Goal: Information Seeking & Learning: Learn about a topic

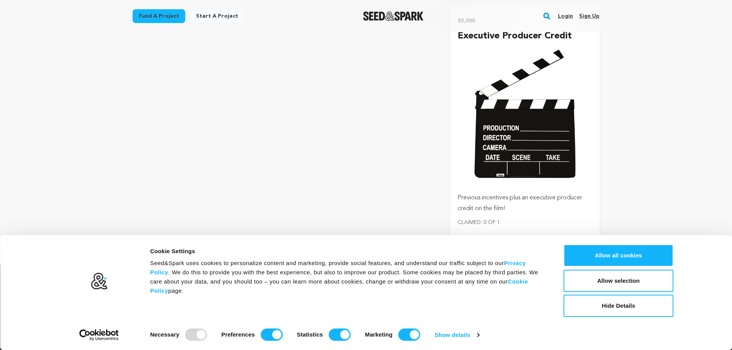
scroll to position [2037, 0]
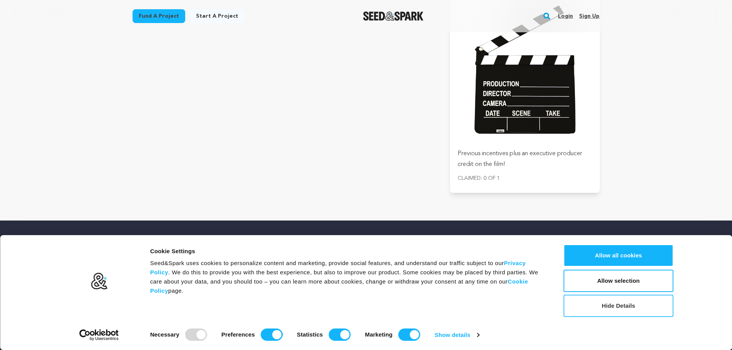
click at [596, 308] on button "Hide Details" at bounding box center [619, 306] width 110 height 22
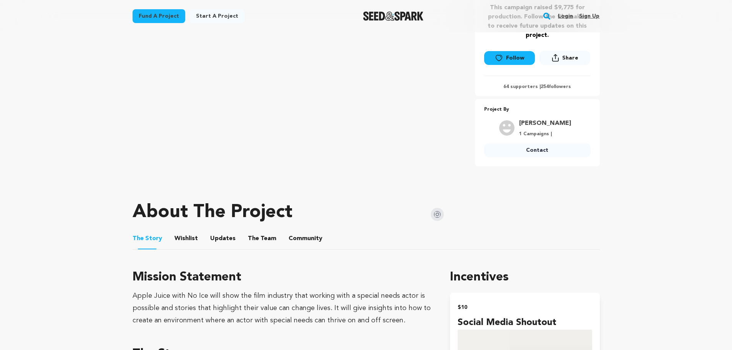
scroll to position [192, 0]
click at [255, 238] on button "The Team" at bounding box center [262, 241] width 18 height 18
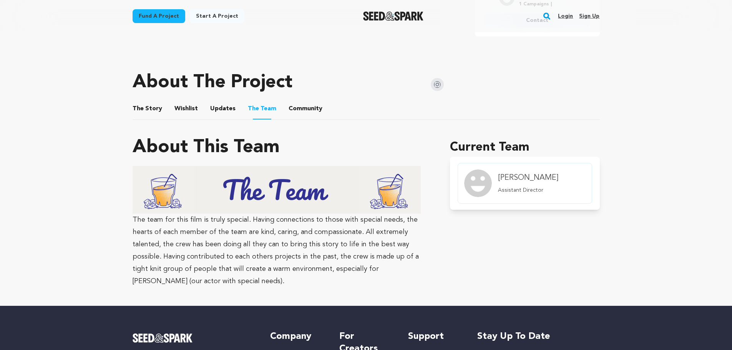
scroll to position [269, 0]
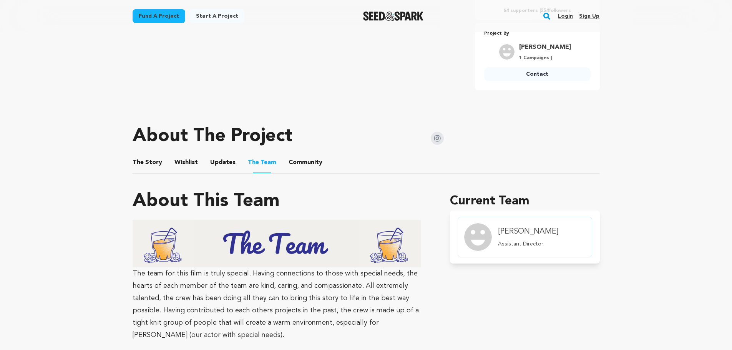
click at [220, 164] on button "Updates" at bounding box center [223, 164] width 18 height 18
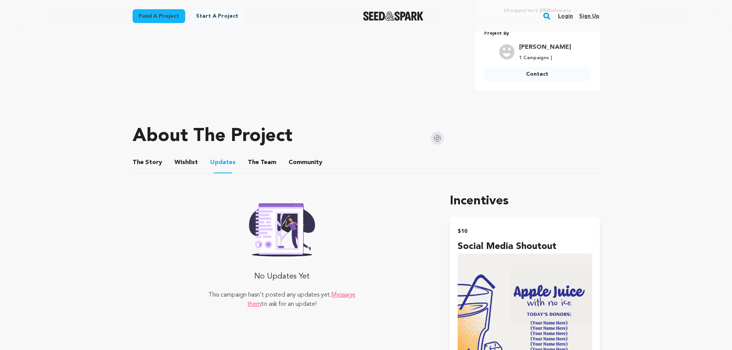
click at [198, 161] on ul "The Story The Story Wishlist Wishlist Updates Updates The Team The Team Communi…" at bounding box center [366, 163] width 467 height 22
click at [183, 163] on button "Wishlist" at bounding box center [186, 164] width 18 height 18
